Goal: Task Accomplishment & Management: Use online tool/utility

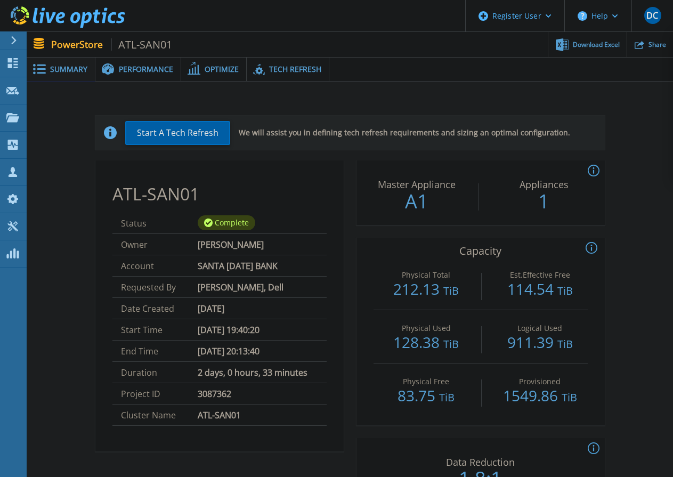
click at [280, 25] on header "Register User Help DC Dell User Darren Capell Darren.Capell@Dell.com Dell My Pr…" at bounding box center [336, 16] width 673 height 32
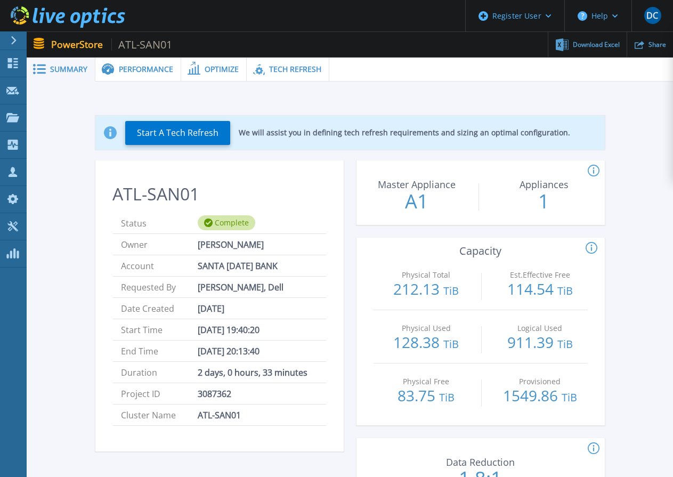
click at [246, 99] on div "Start A Tech Refresh We will assist you in defining tech refresh requirements a…" at bounding box center [350, 476] width 615 height 754
click at [179, 134] on button "Start A Tech Refresh" at bounding box center [177, 133] width 105 height 24
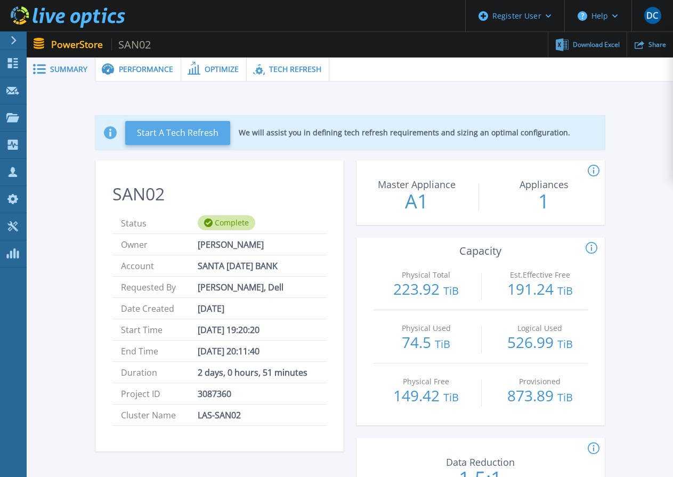
click at [183, 132] on button "Start A Tech Refresh" at bounding box center [177, 133] width 105 height 24
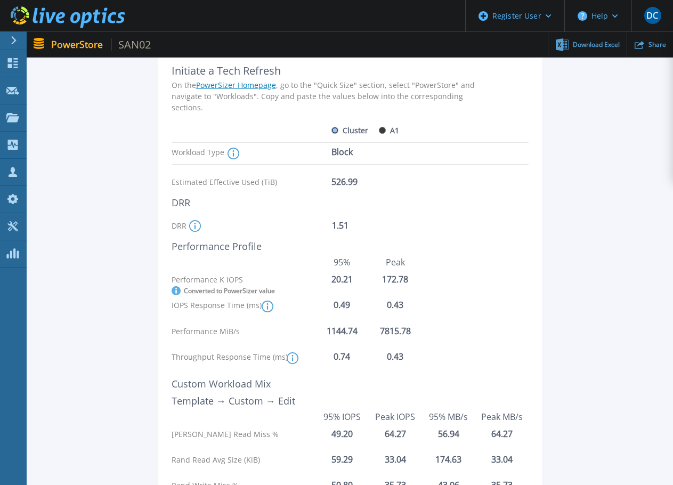
scroll to position [107, 0]
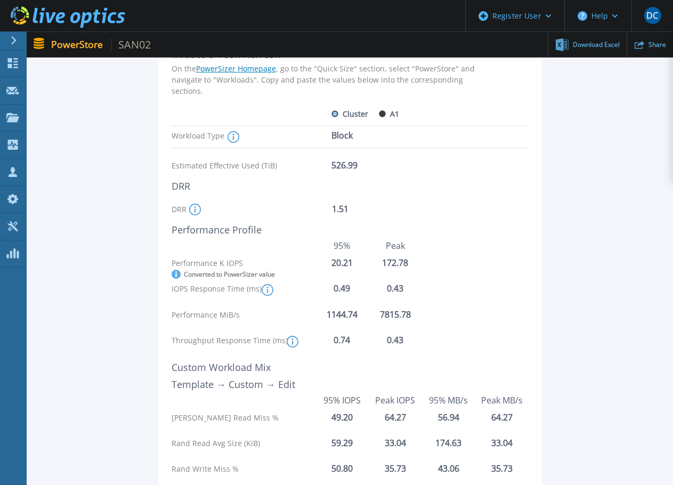
click at [606, 205] on div "Initiate a Tech Refresh On the PowerSizer Homepage , go to the "Quick Size" sec…" at bounding box center [350, 275] width 615 height 514
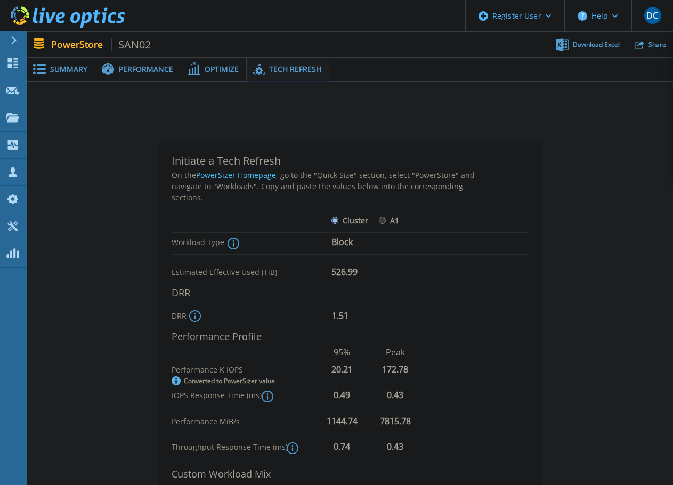
scroll to position [107, 0]
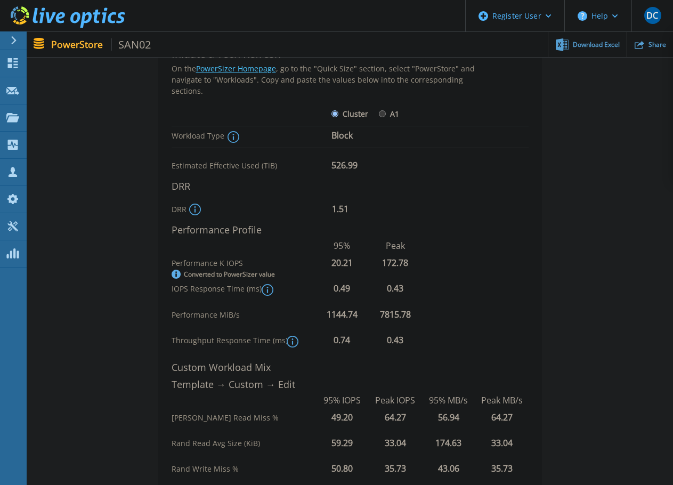
click at [273, 287] on icon at bounding box center [268, 290] width 12 height 12
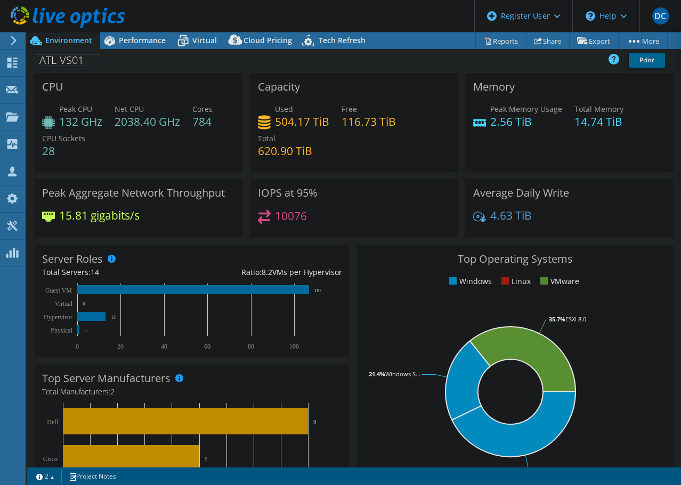
select select "USD"
